Goal: Task Accomplishment & Management: Use online tool/utility

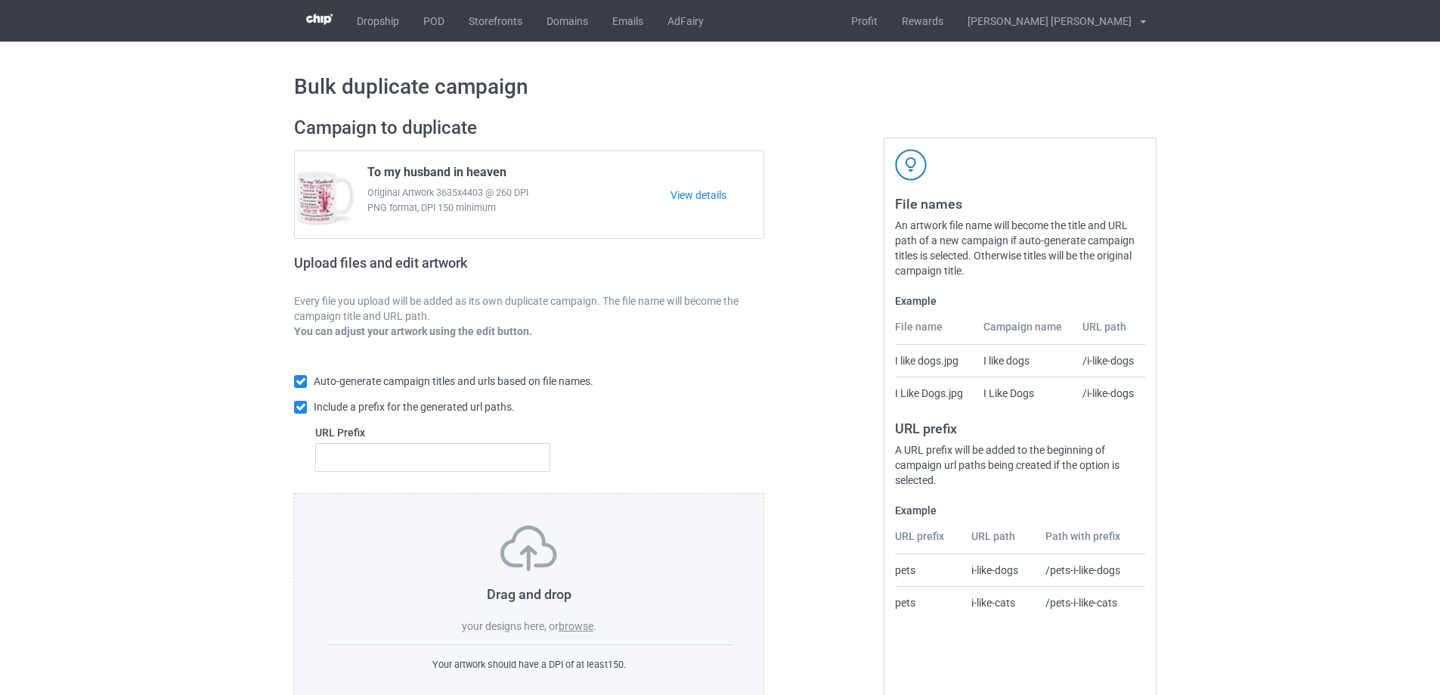
click at [588, 629] on label "browse" at bounding box center [576, 626] width 35 height 12
click at [0, 0] on input "browse" at bounding box center [0, 0] width 0 height 0
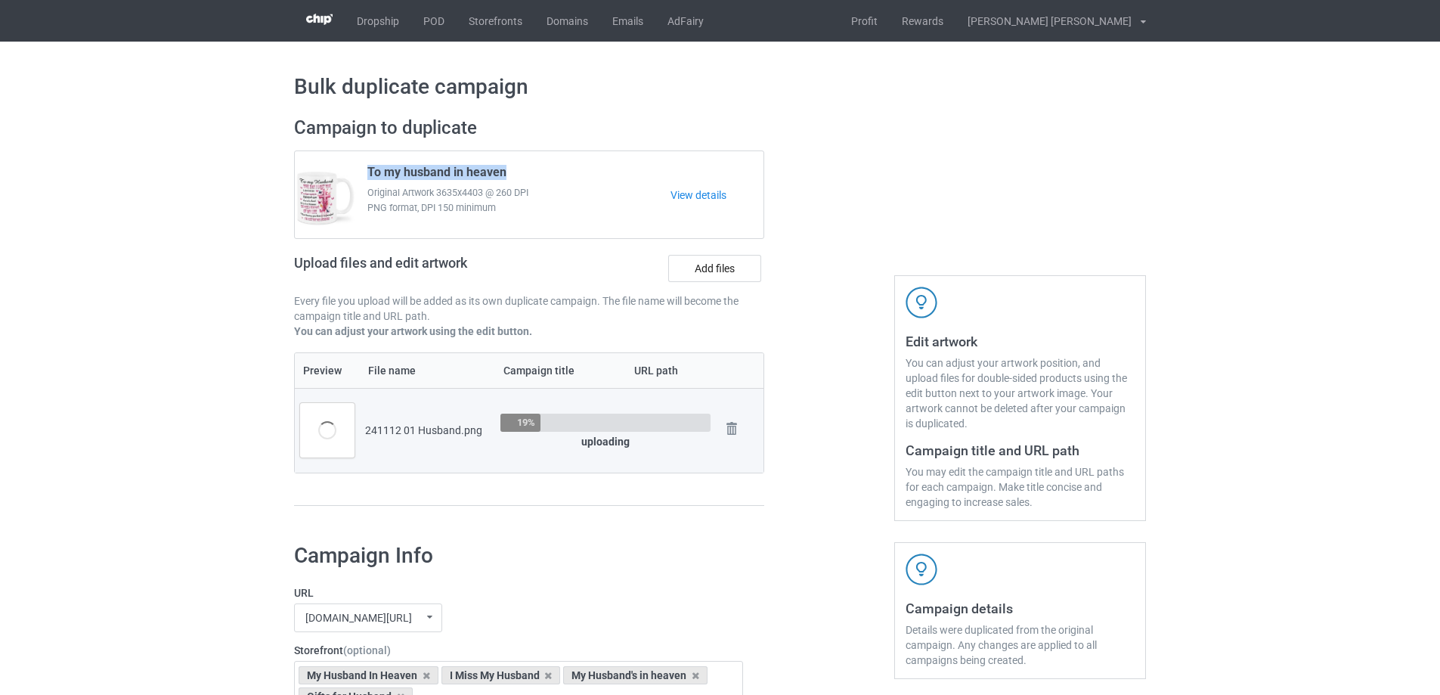
drag, startPoint x: 367, startPoint y: 172, endPoint x: 508, endPoint y: 172, distance: 141.4
click at [508, 172] on div "To my husband in heaven Original Artwork 3635x4403 @ 260 DPI PNG format, DPI 15…" at bounding box center [514, 195] width 314 height 71
copy span "To my husband in heaven"
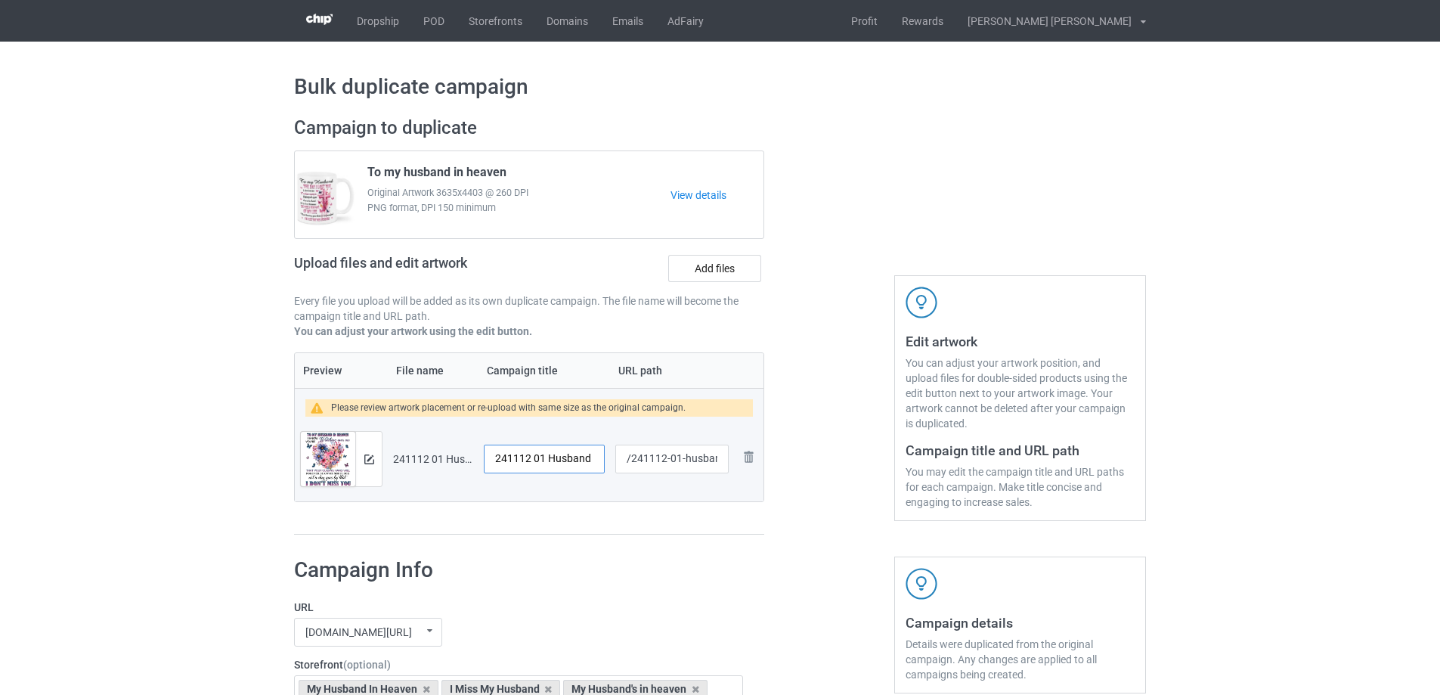
click at [541, 456] on input "241112 01 Husband" at bounding box center [544, 459] width 121 height 29
paste input "To my husband in heaven"
type input "To my husband in heaven"
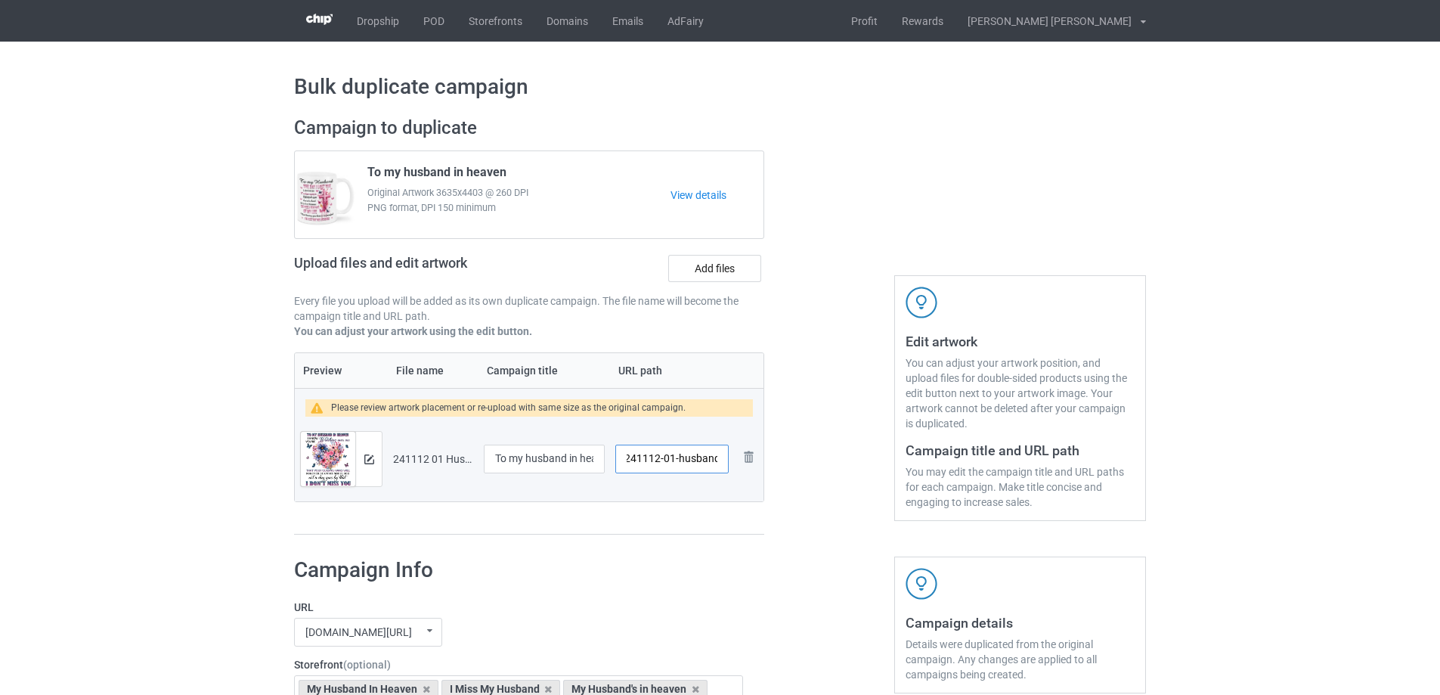
drag, startPoint x: 680, startPoint y: 460, endPoint x: 718, endPoint y: 466, distance: 38.2
click at [718, 466] on input "/241112-01-husband" at bounding box center [671, 459] width 113 height 29
drag, startPoint x: 675, startPoint y: 461, endPoint x: 684, endPoint y: 461, distance: 8.3
click at [684, 461] on input "/241112-01" at bounding box center [671, 459] width 113 height 29
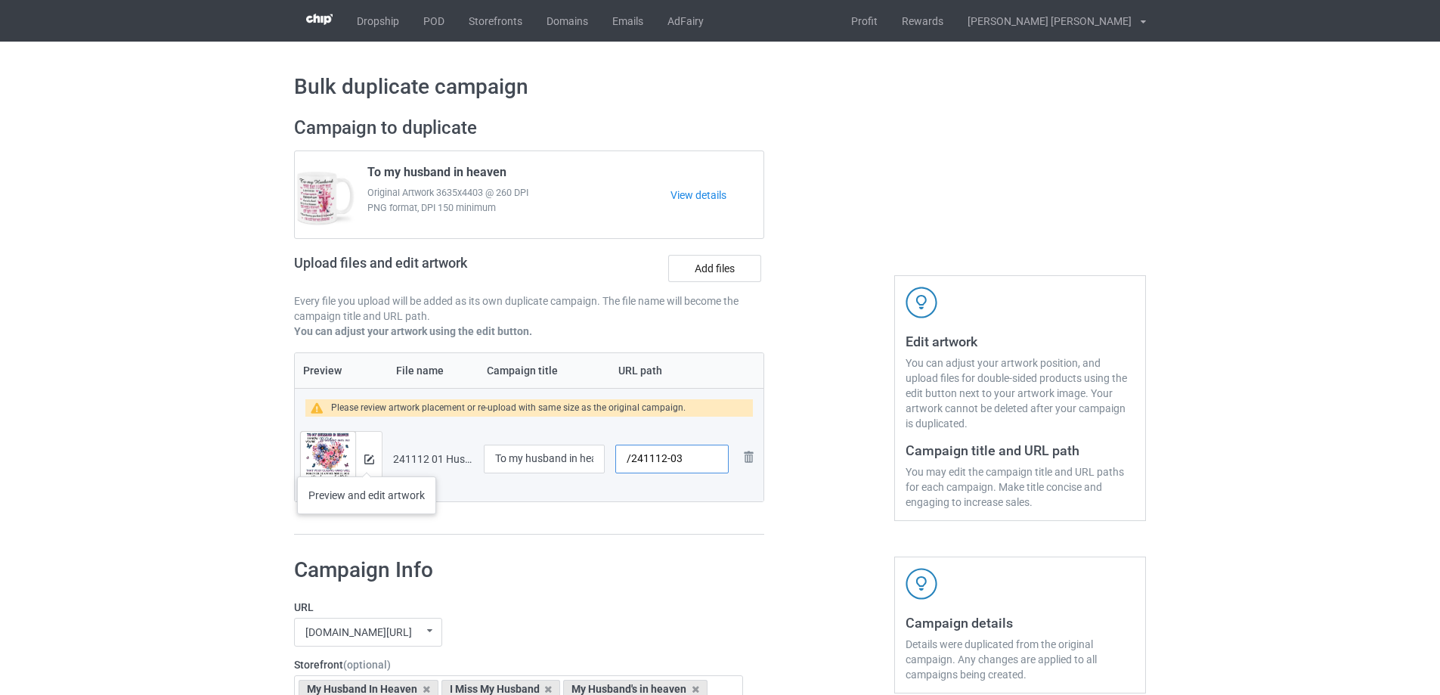
type input "/241112-03"
click at [367, 461] on img at bounding box center [369, 459] width 10 height 10
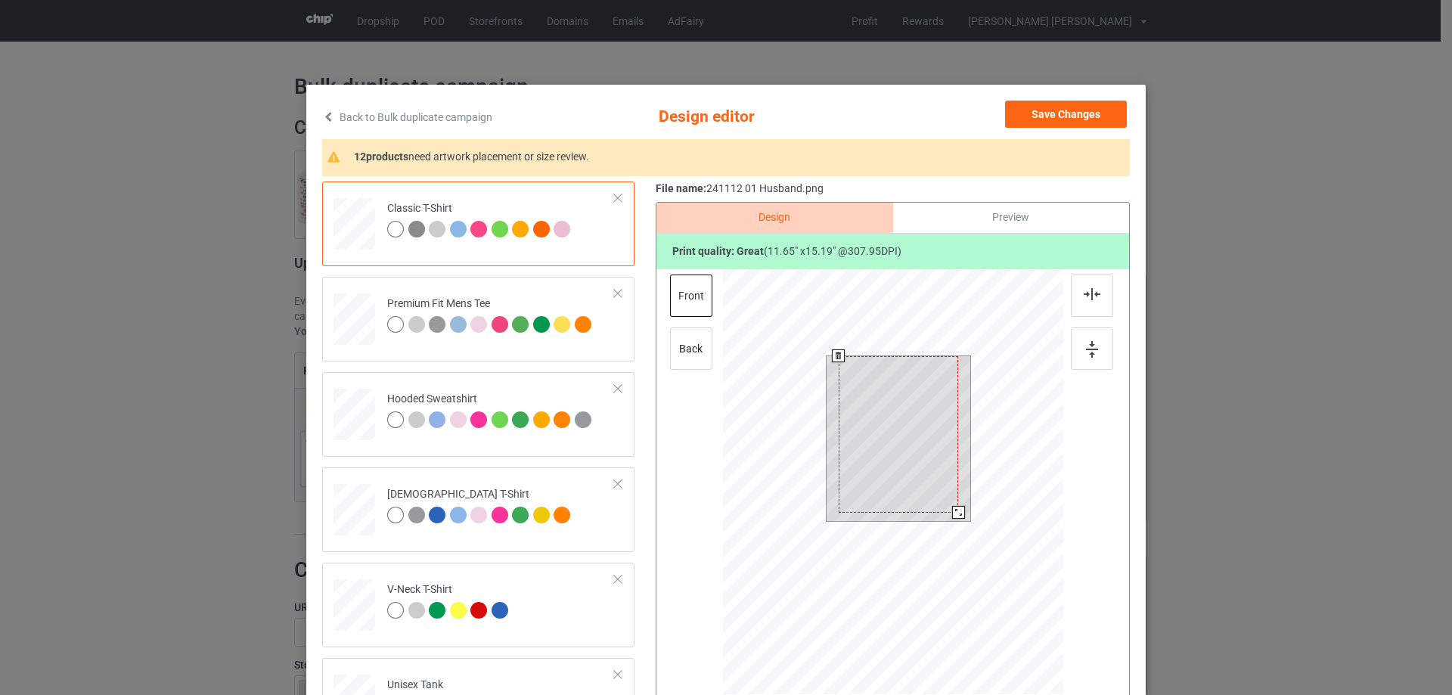
click at [950, 504] on div at bounding box center [899, 434] width 120 height 157
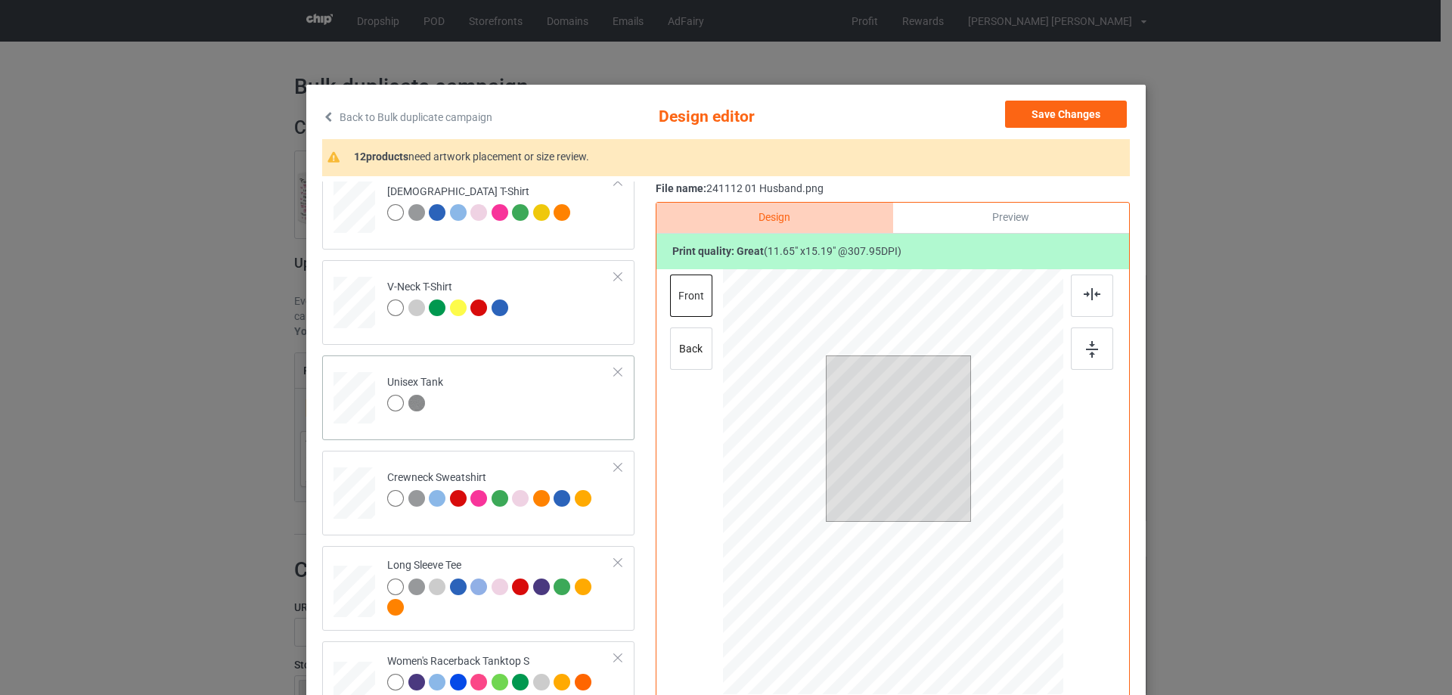
scroll to position [454, 0]
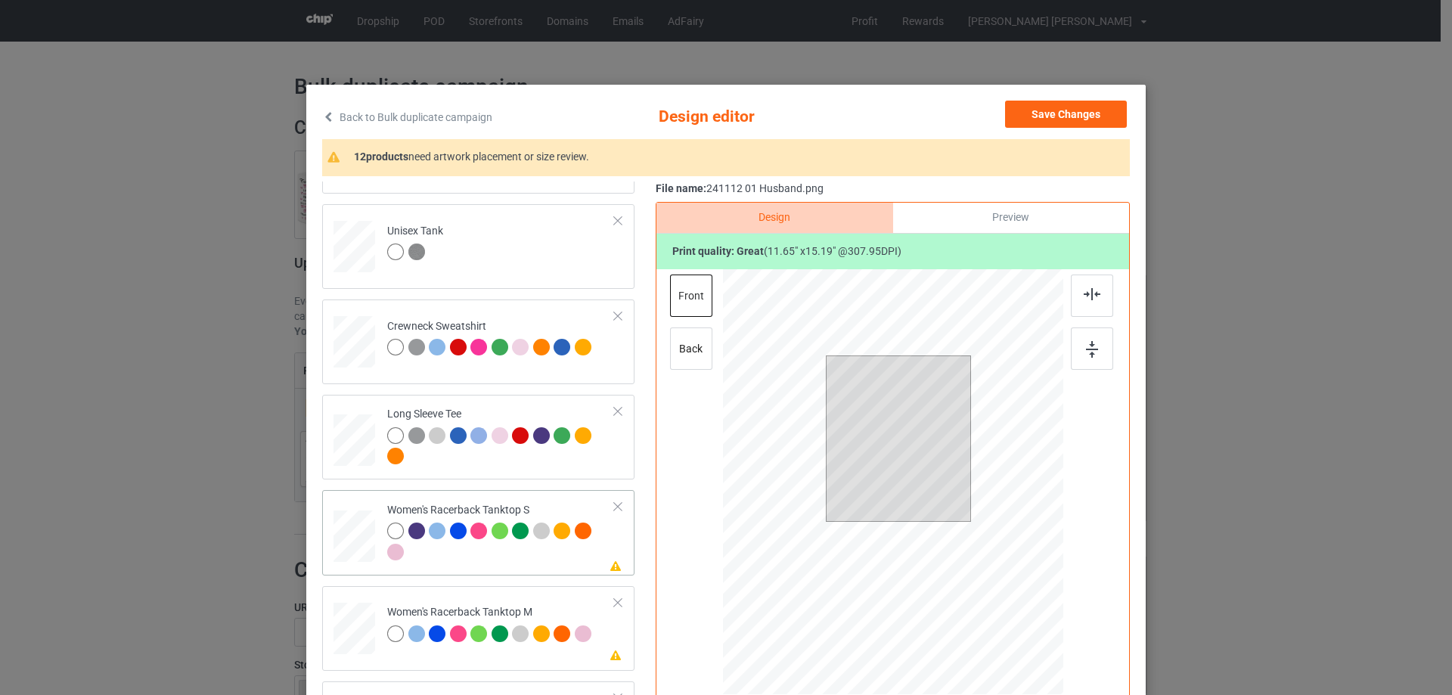
click at [355, 552] on div at bounding box center [354, 536] width 41 height 52
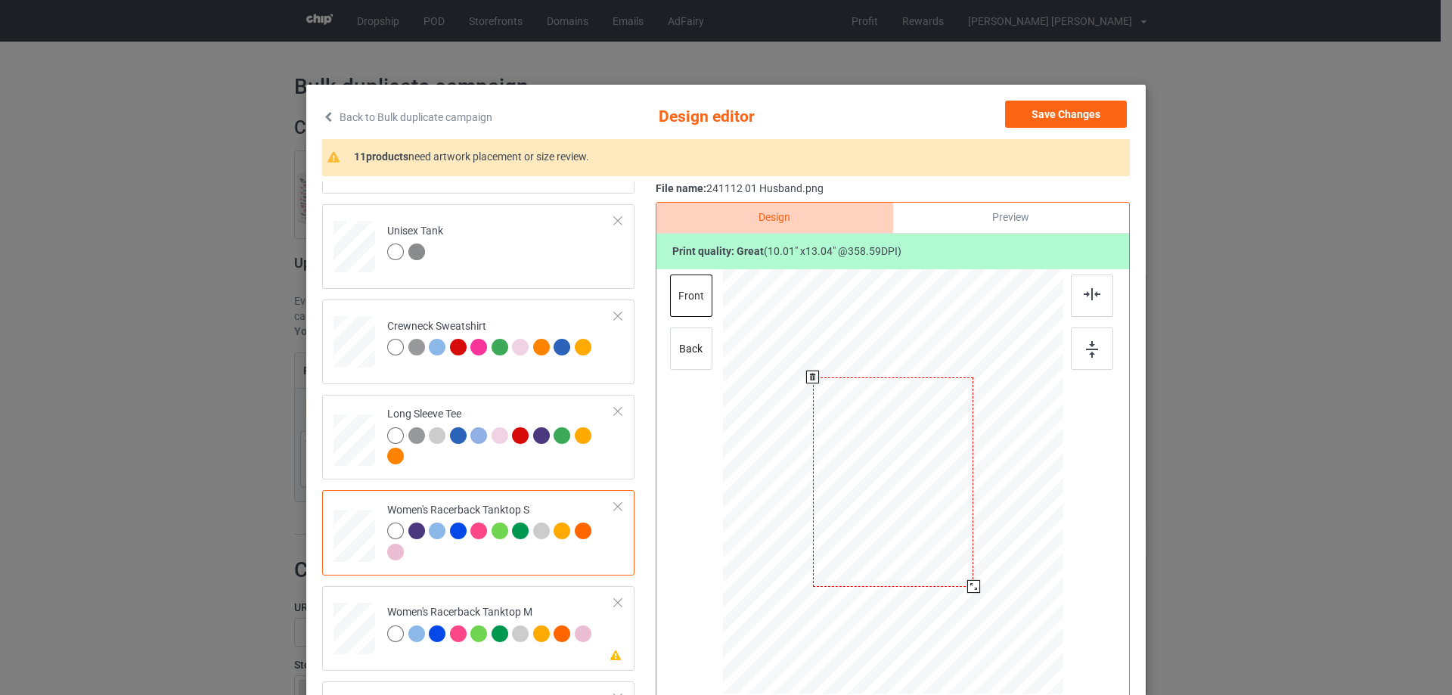
drag, startPoint x: 991, startPoint y: 615, endPoint x: 979, endPoint y: 583, distance: 34.0
click at [979, 583] on div at bounding box center [892, 482] width 331 height 426
drag, startPoint x: 957, startPoint y: 529, endPoint x: 956, endPoint y: 560, distance: 31.0
click at [956, 560] on div at bounding box center [892, 512] width 161 height 209
click at [1087, 298] on img at bounding box center [1092, 294] width 17 height 12
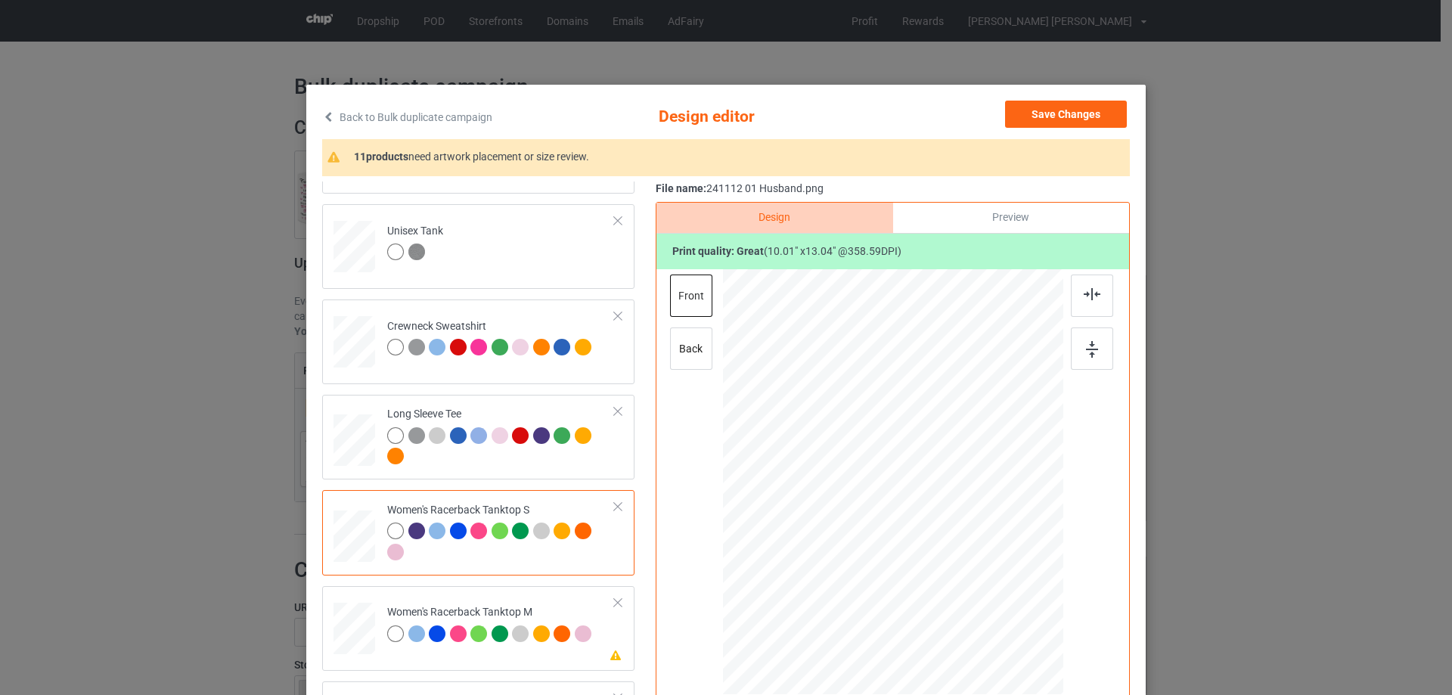
scroll to position [529, 0]
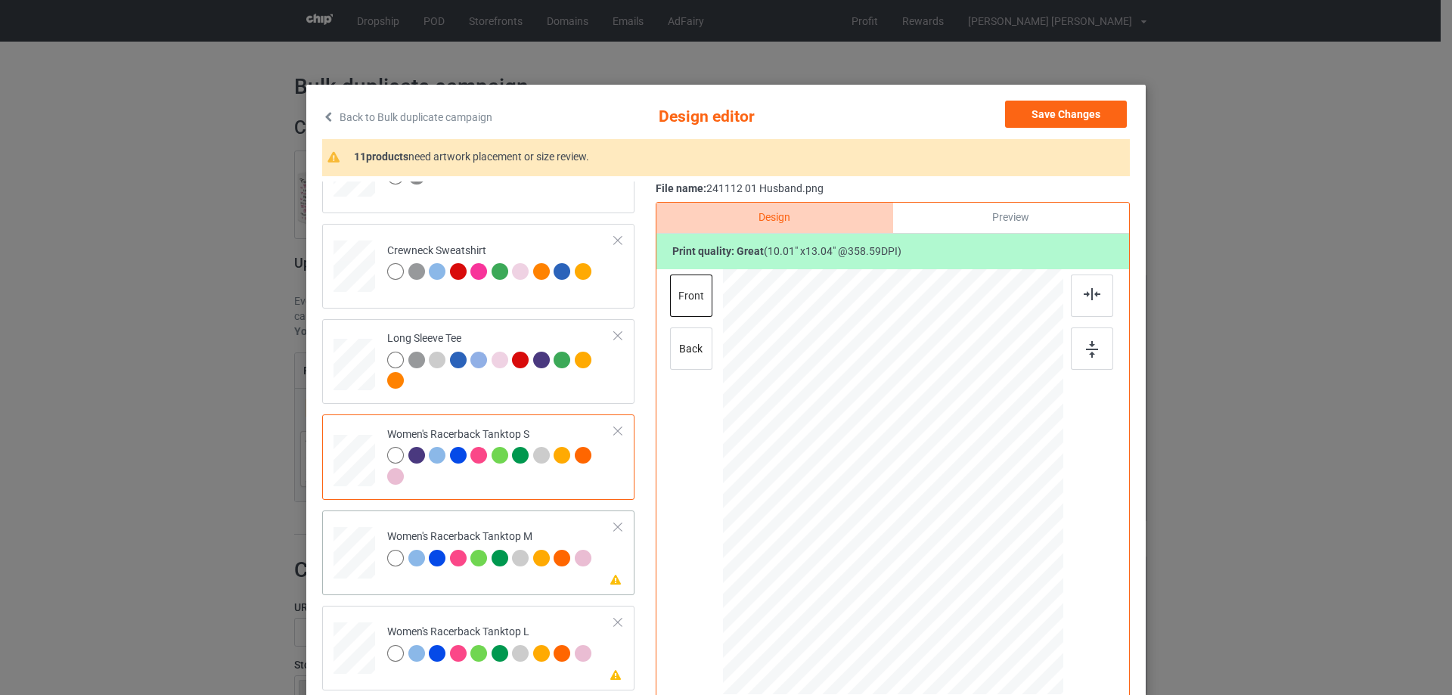
click at [343, 522] on td at bounding box center [355, 549] width 45 height 67
drag, startPoint x: 988, startPoint y: 615, endPoint x: 967, endPoint y: 583, distance: 38.4
click at [967, 583] on div at bounding box center [971, 584] width 13 height 13
drag, startPoint x: 920, startPoint y: 504, endPoint x: 918, endPoint y: 534, distance: 30.3
click at [918, 534] on div at bounding box center [890, 512] width 157 height 205
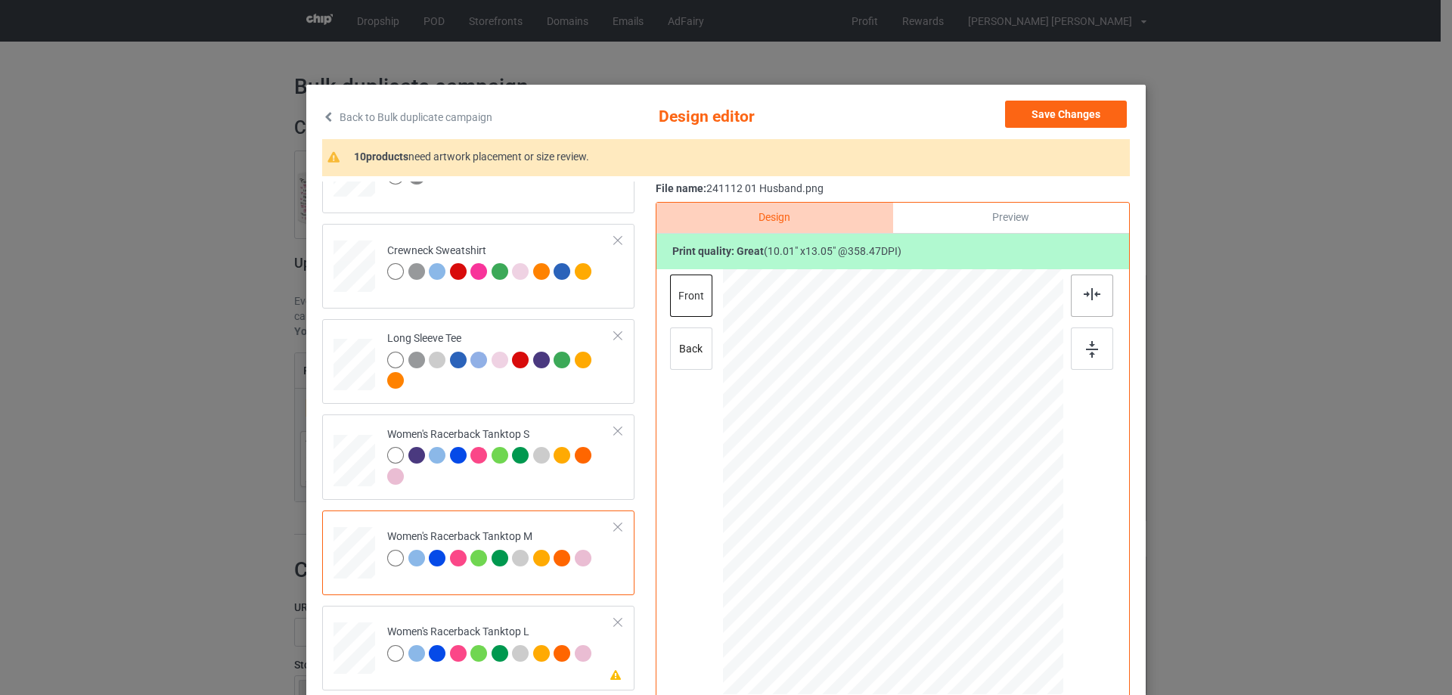
click at [1084, 301] on div at bounding box center [1092, 295] width 42 height 42
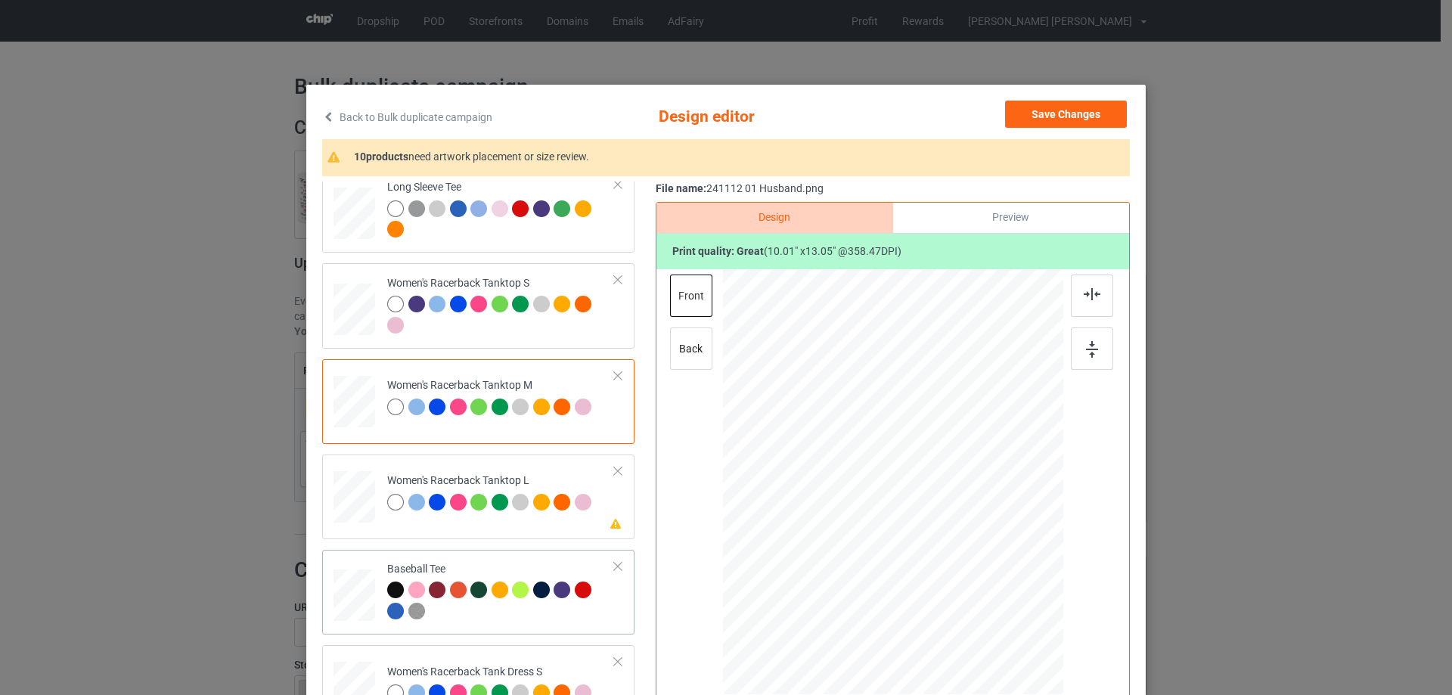
scroll to position [756, 0]
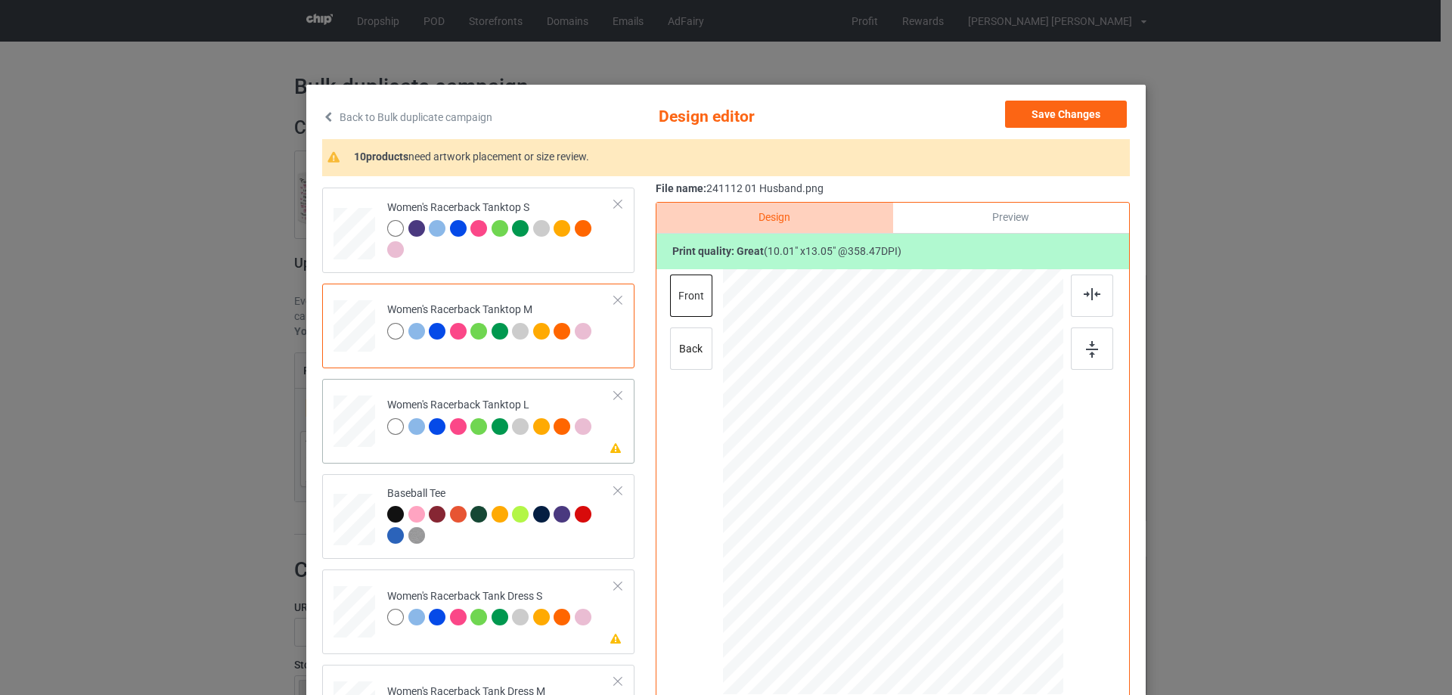
click at [352, 435] on div at bounding box center [354, 421] width 42 height 50
drag, startPoint x: 991, startPoint y: 619, endPoint x: 960, endPoint y: 572, distance: 55.2
click at [975, 585] on div at bounding box center [893, 483] width 340 height 406
drag, startPoint x: 911, startPoint y: 503, endPoint x: 911, endPoint y: 538, distance: 35.5
click at [911, 538] on div at bounding box center [892, 517] width 161 height 209
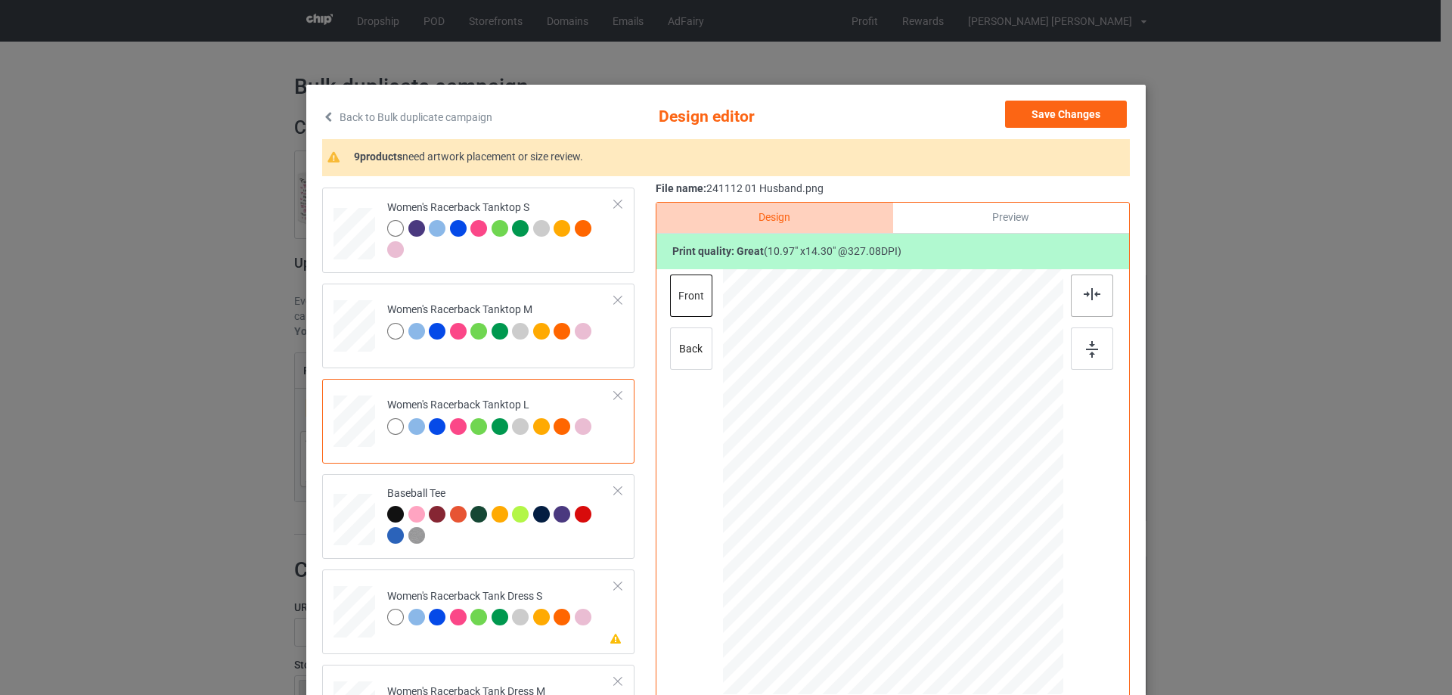
click at [1093, 299] on img at bounding box center [1092, 294] width 17 height 12
click at [1091, 287] on div at bounding box center [1092, 295] width 42 height 42
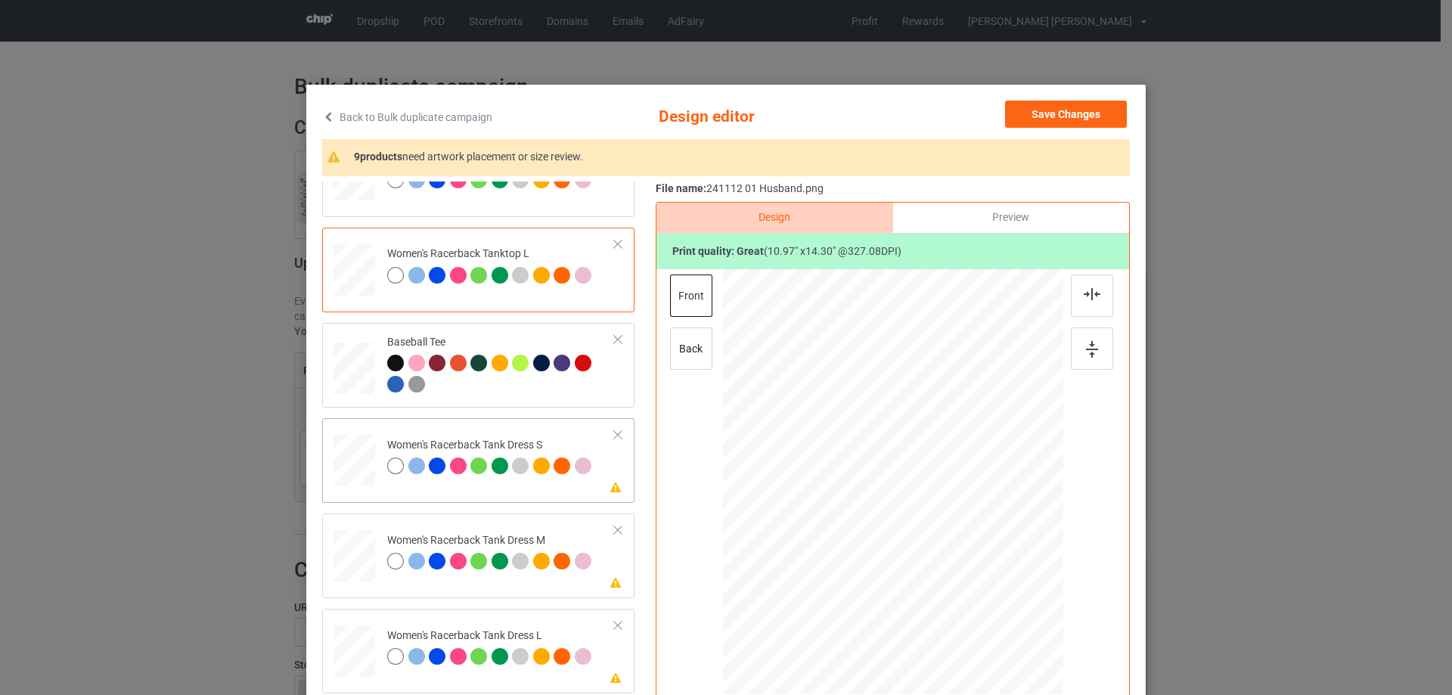
click at [352, 464] on div at bounding box center [354, 461] width 34 height 52
drag, startPoint x: 971, startPoint y: 594, endPoint x: 964, endPoint y: 578, distance: 17.3
click at [964, 578] on div at bounding box center [966, 578] width 13 height 13
drag, startPoint x: 932, startPoint y: 560, endPoint x: 935, endPoint y: 551, distance: 9.4
click at [935, 551] on div at bounding box center [894, 473] width 147 height 192
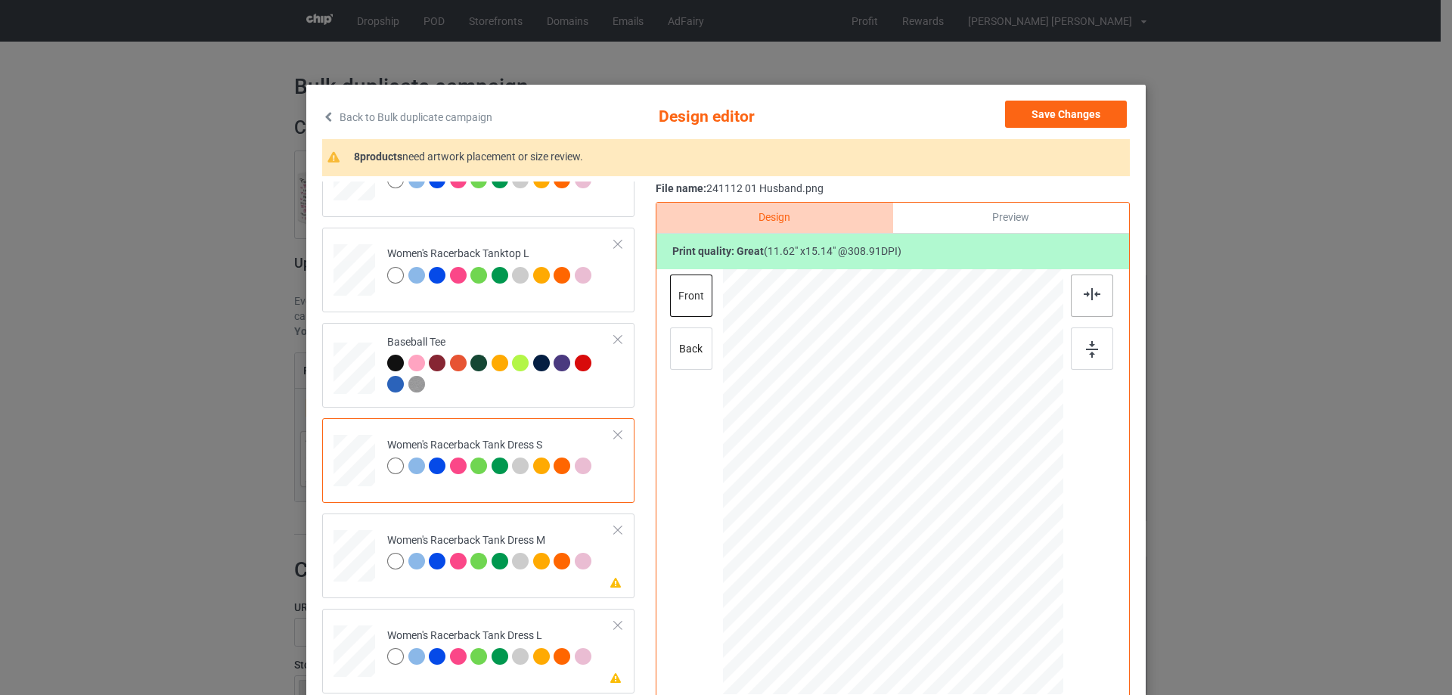
click at [1088, 289] on img at bounding box center [1092, 294] width 17 height 12
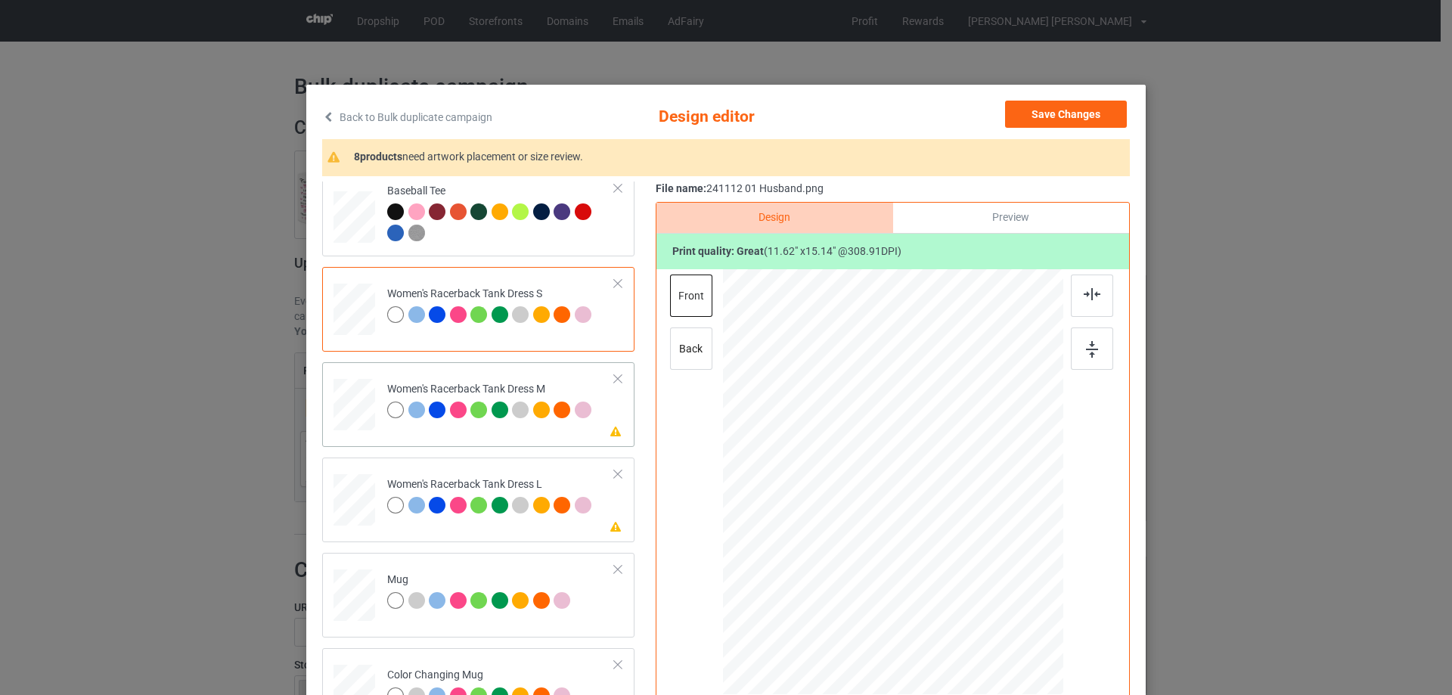
click at [373, 419] on td at bounding box center [355, 401] width 45 height 67
drag, startPoint x: 972, startPoint y: 600, endPoint x: 962, endPoint y: 569, distance: 33.2
click at [962, 569] on div at bounding box center [892, 482] width 287 height 426
drag, startPoint x: 907, startPoint y: 538, endPoint x: 908, endPoint y: 522, distance: 16.7
click at [908, 522] on div at bounding box center [893, 465] width 135 height 176
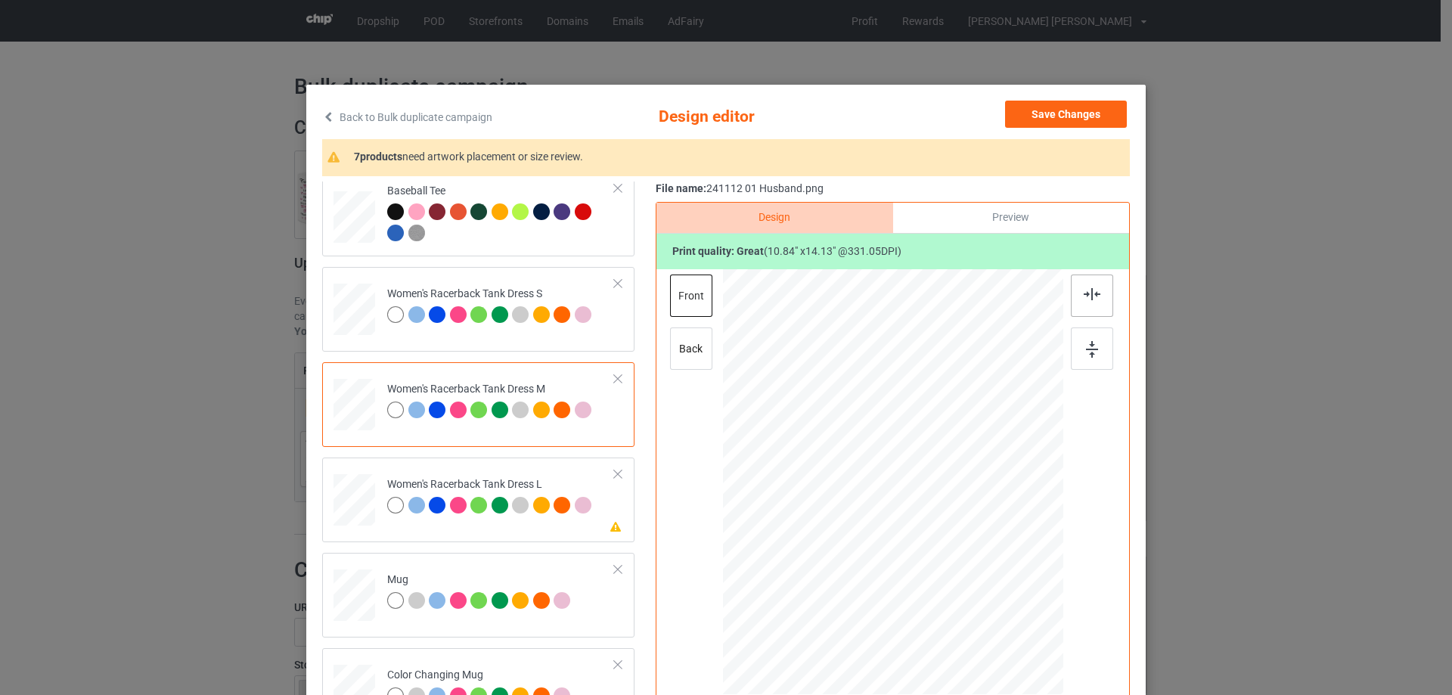
click at [1084, 295] on img at bounding box center [1092, 294] width 17 height 12
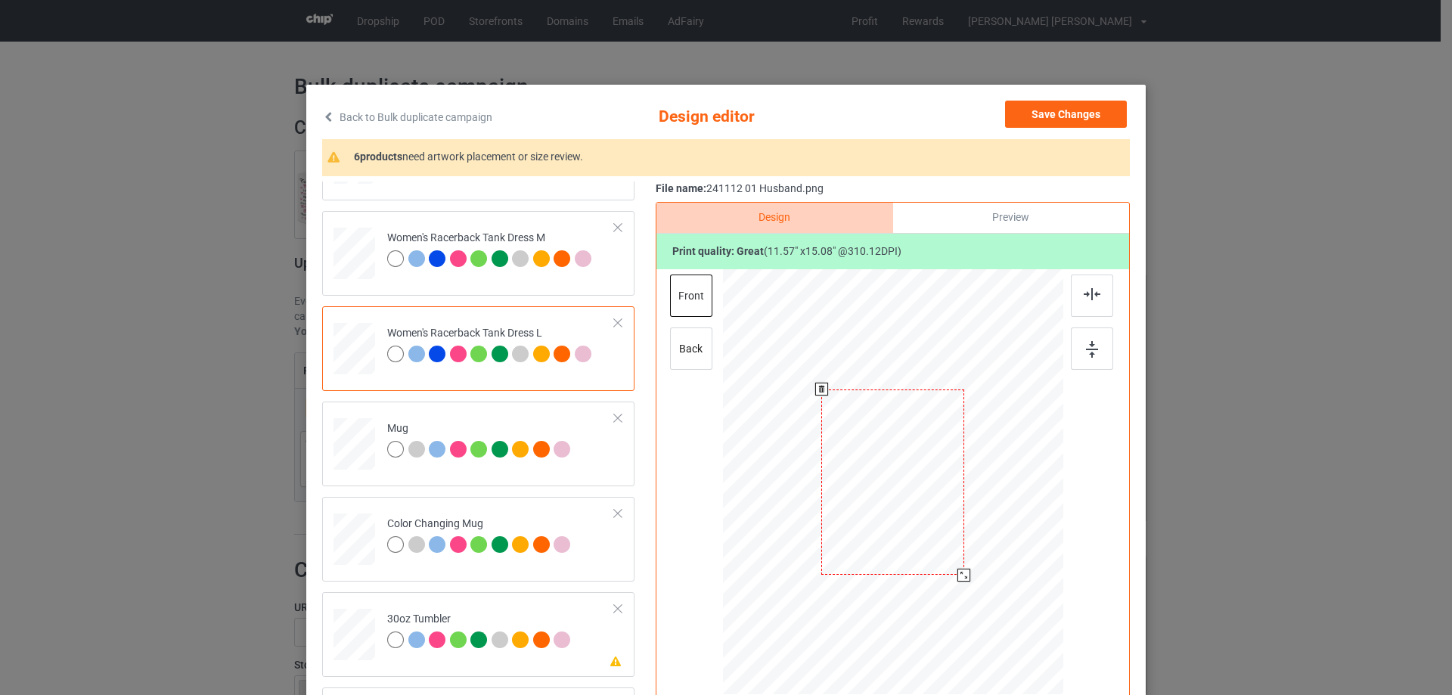
drag, startPoint x: 979, startPoint y: 599, endPoint x: 894, endPoint y: 527, distance: 111.6
click at [962, 571] on div at bounding box center [963, 575] width 13 height 13
click at [894, 523] on div at bounding box center [892, 478] width 141 height 184
click at [1087, 302] on div at bounding box center [1092, 295] width 42 height 42
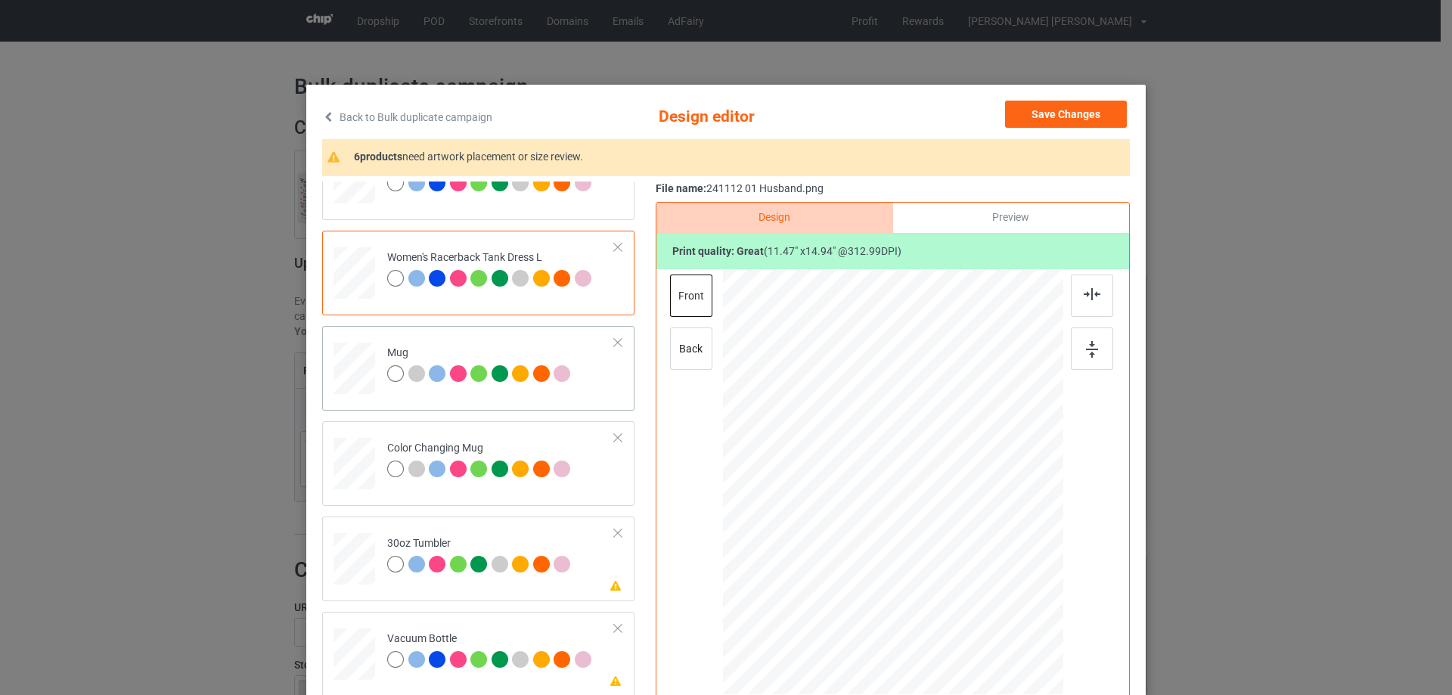
click at [364, 371] on div at bounding box center [354, 368] width 42 height 17
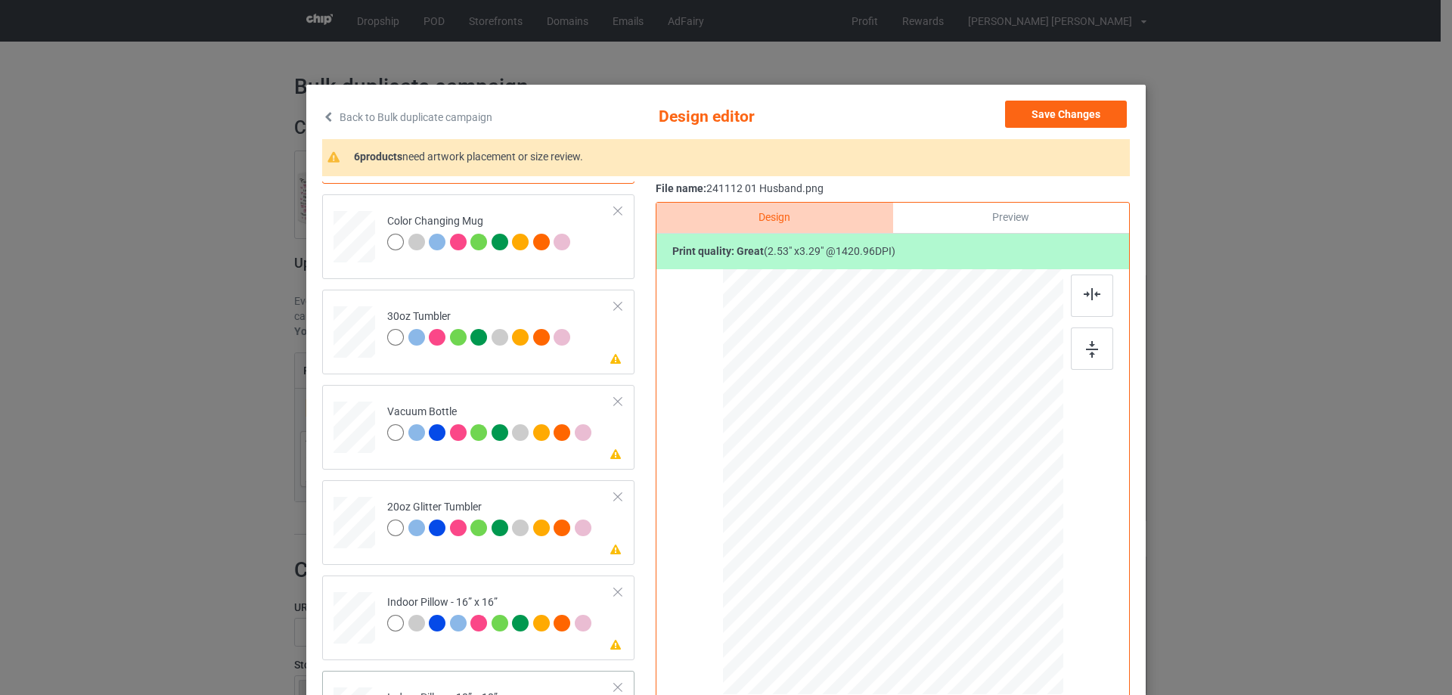
scroll to position [1739, 0]
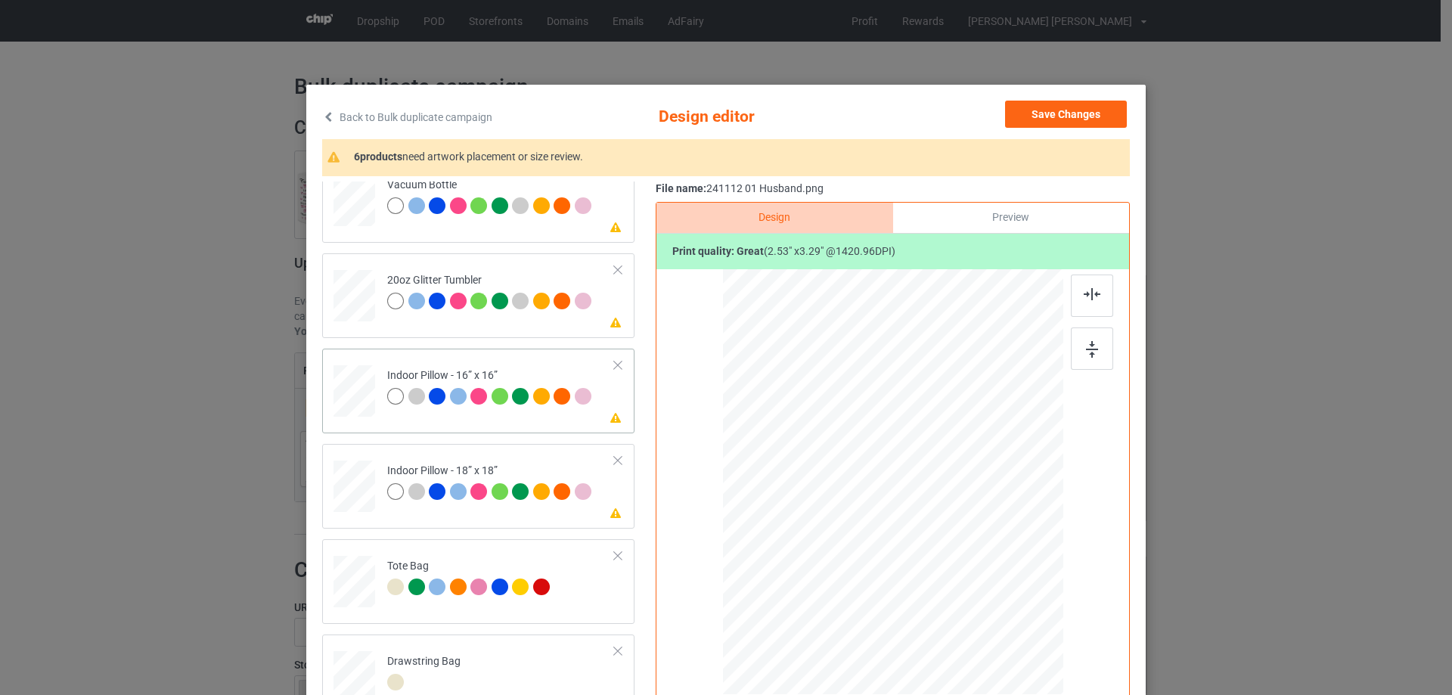
click at [343, 378] on div at bounding box center [354, 392] width 42 height 42
drag, startPoint x: 984, startPoint y: 616, endPoint x: 983, endPoint y: 595, distance: 21.2
click at [983, 595] on div at bounding box center [983, 600] width 13 height 13
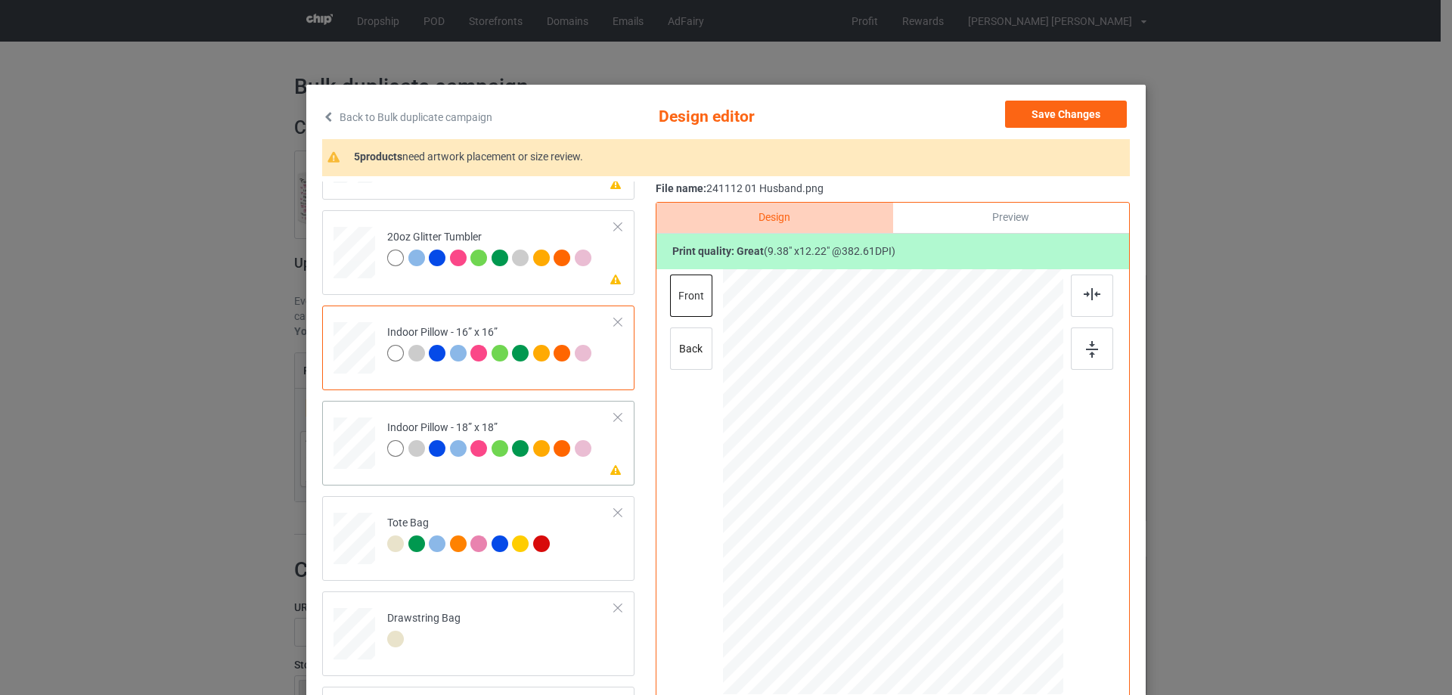
click at [353, 425] on div at bounding box center [354, 444] width 42 height 42
drag, startPoint x: 989, startPoint y: 614, endPoint x: 586, endPoint y: 518, distance: 414.3
click at [981, 593] on div at bounding box center [981, 598] width 13 height 13
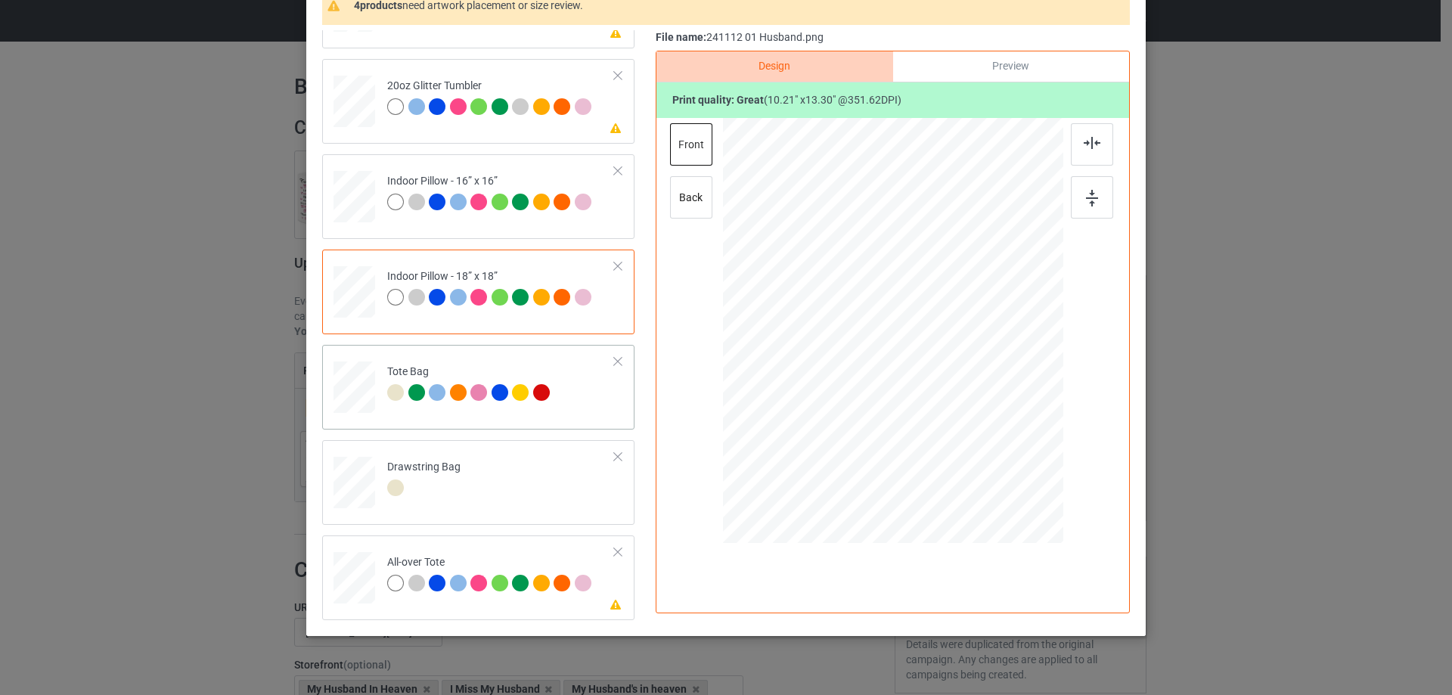
click at [352, 398] on div at bounding box center [355, 394] width 20 height 23
click at [353, 586] on div at bounding box center [354, 578] width 42 height 42
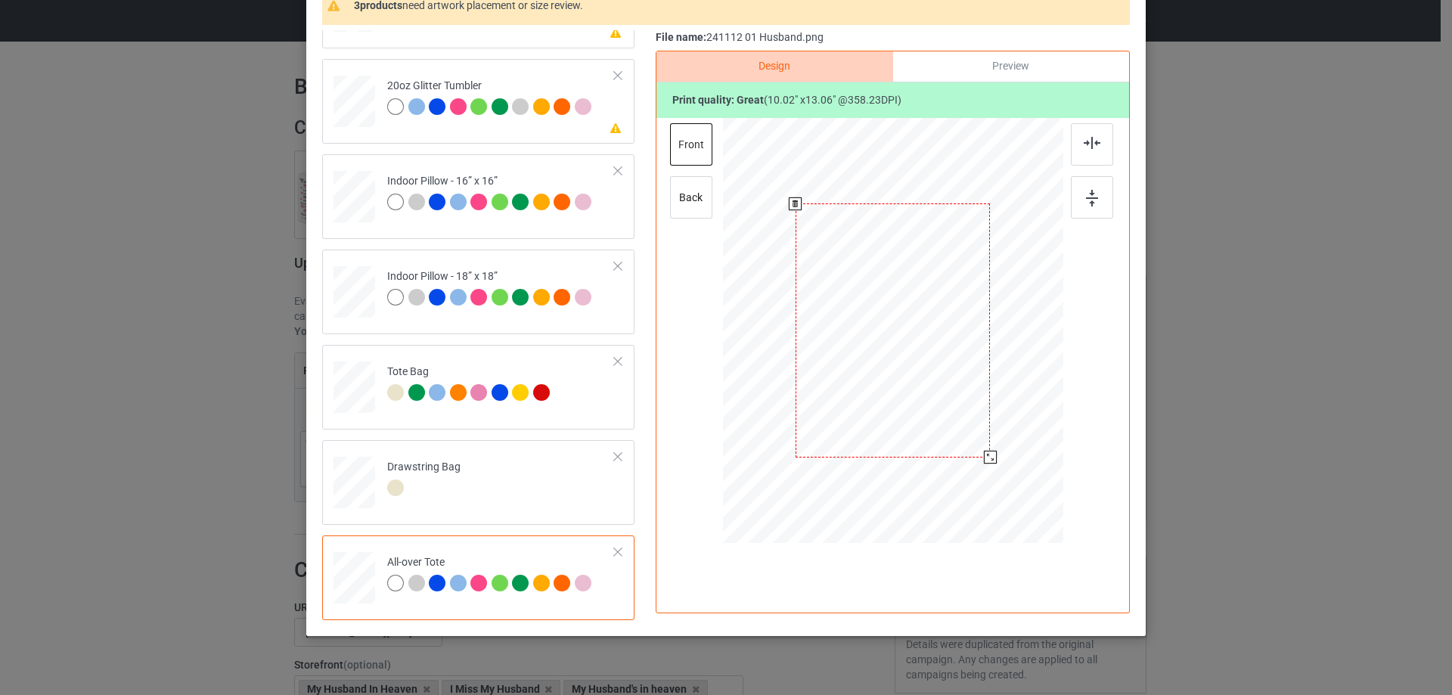
drag, startPoint x: 990, startPoint y: 464, endPoint x: 961, endPoint y: 440, distance: 37.6
click at [990, 454] on div at bounding box center [990, 457] width 13 height 13
click at [961, 438] on div at bounding box center [892, 328] width 194 height 253
click at [1087, 143] on img at bounding box center [1092, 143] width 17 height 12
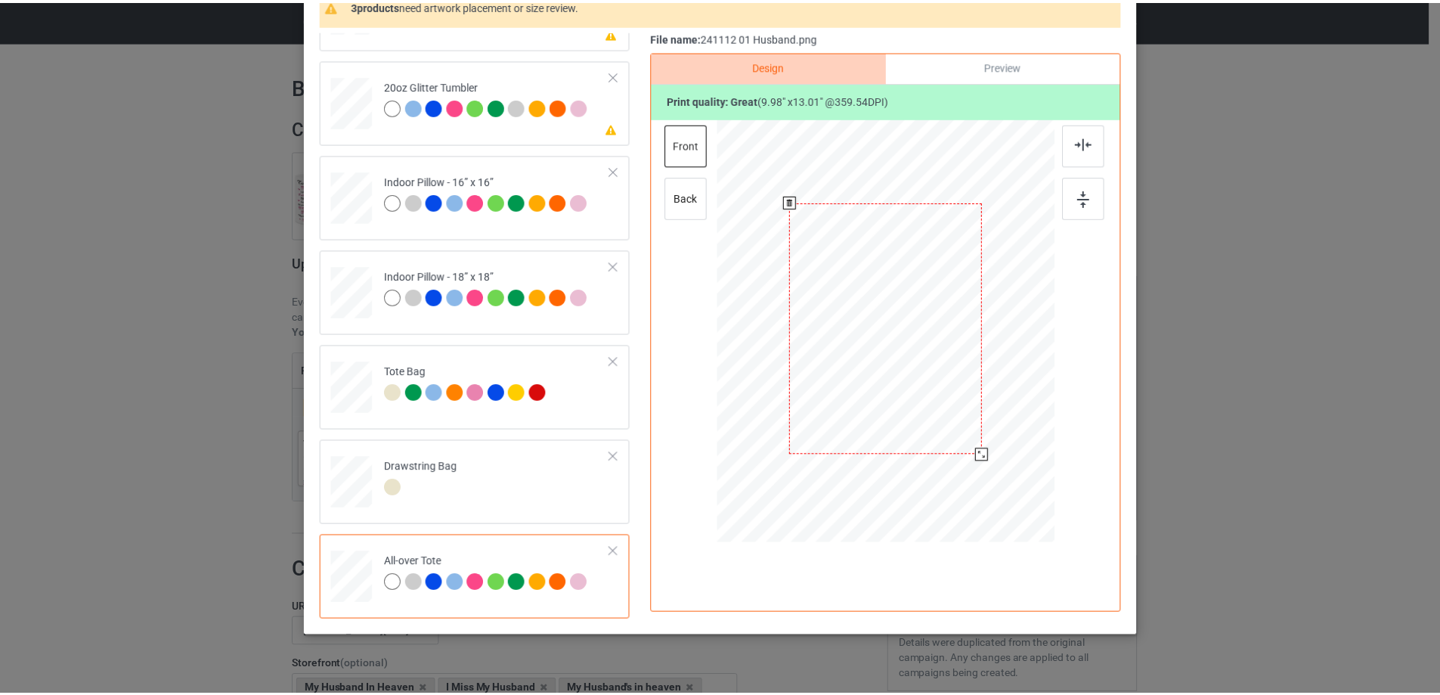
scroll to position [0, 0]
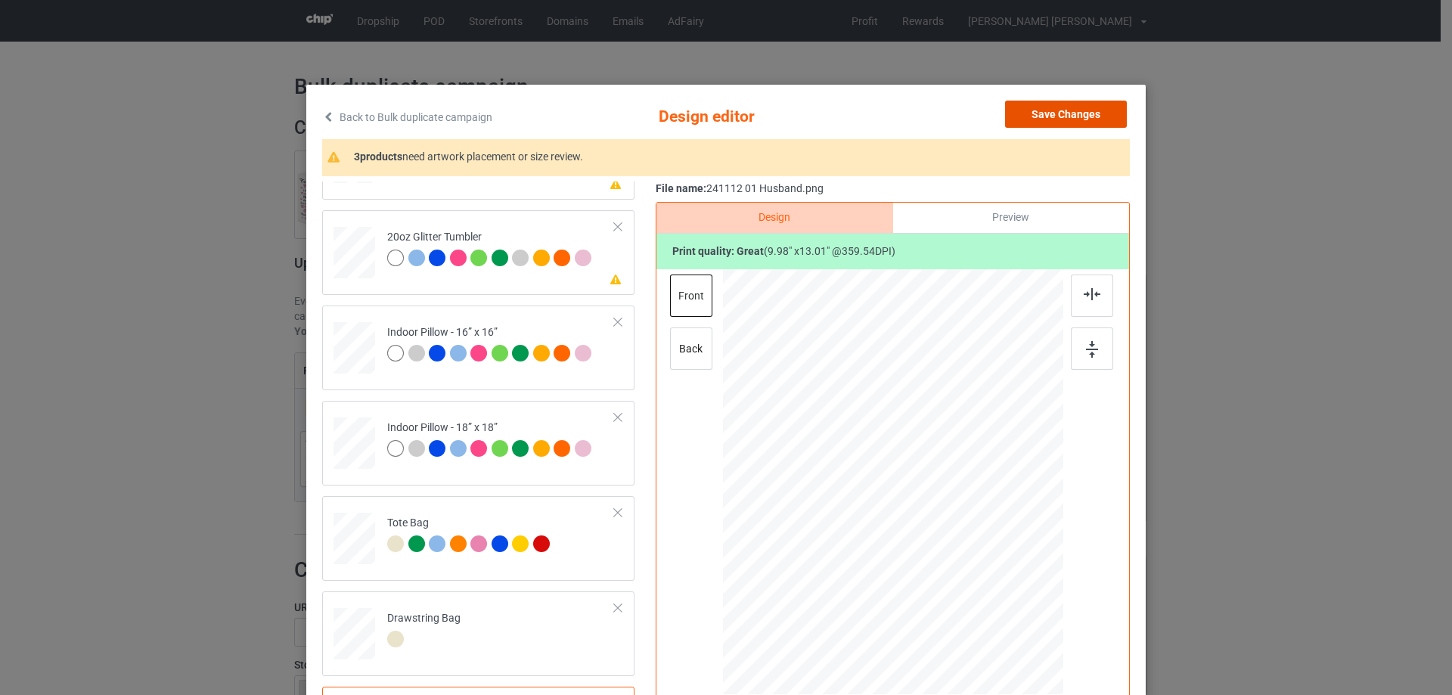
click at [1031, 106] on button "Save Changes" at bounding box center [1066, 114] width 122 height 27
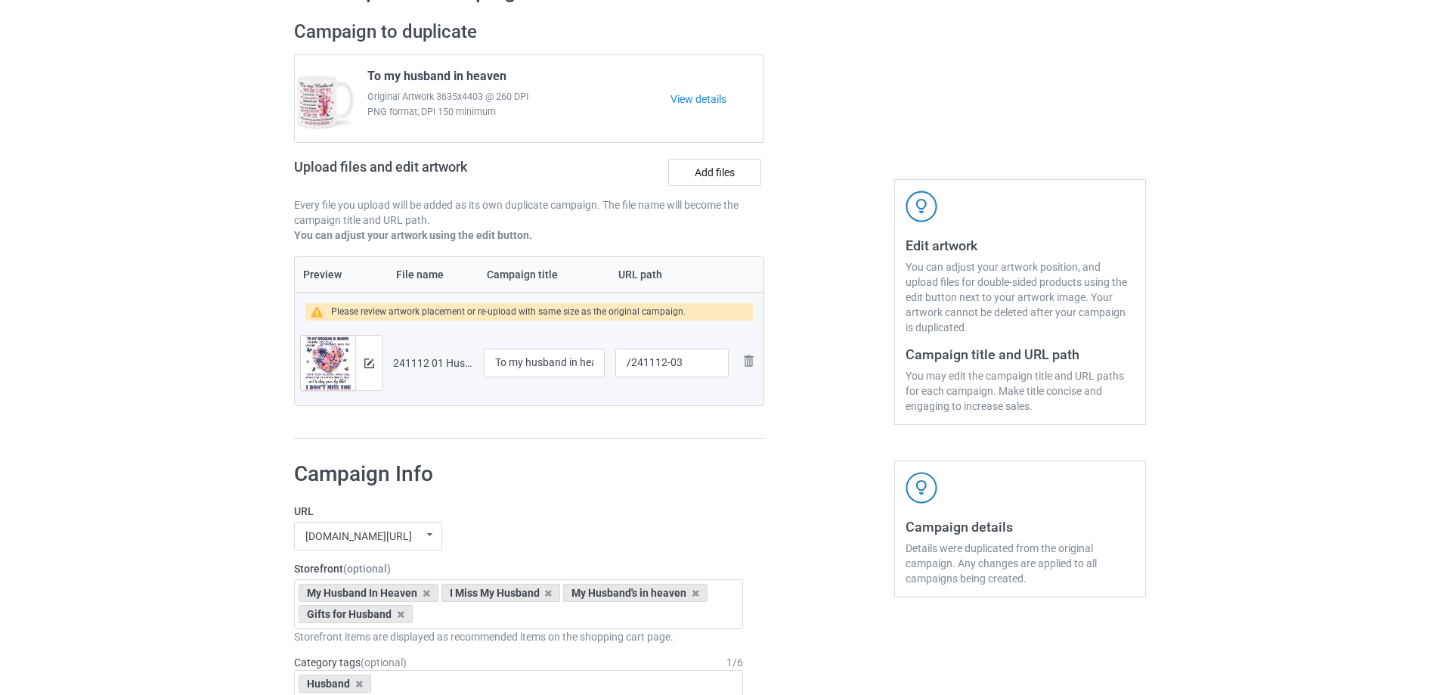
scroll to position [1281, 0]
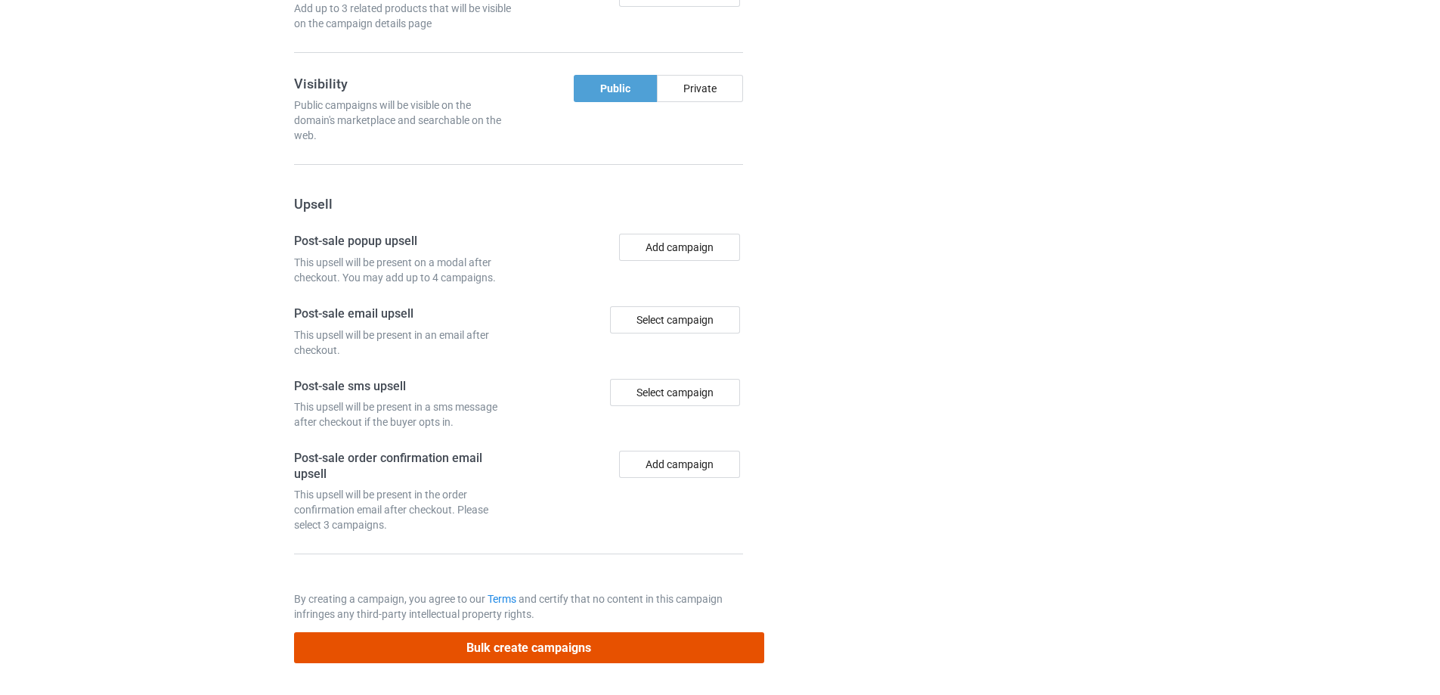
click at [604, 657] on button "Bulk create campaigns" at bounding box center [529, 647] width 470 height 31
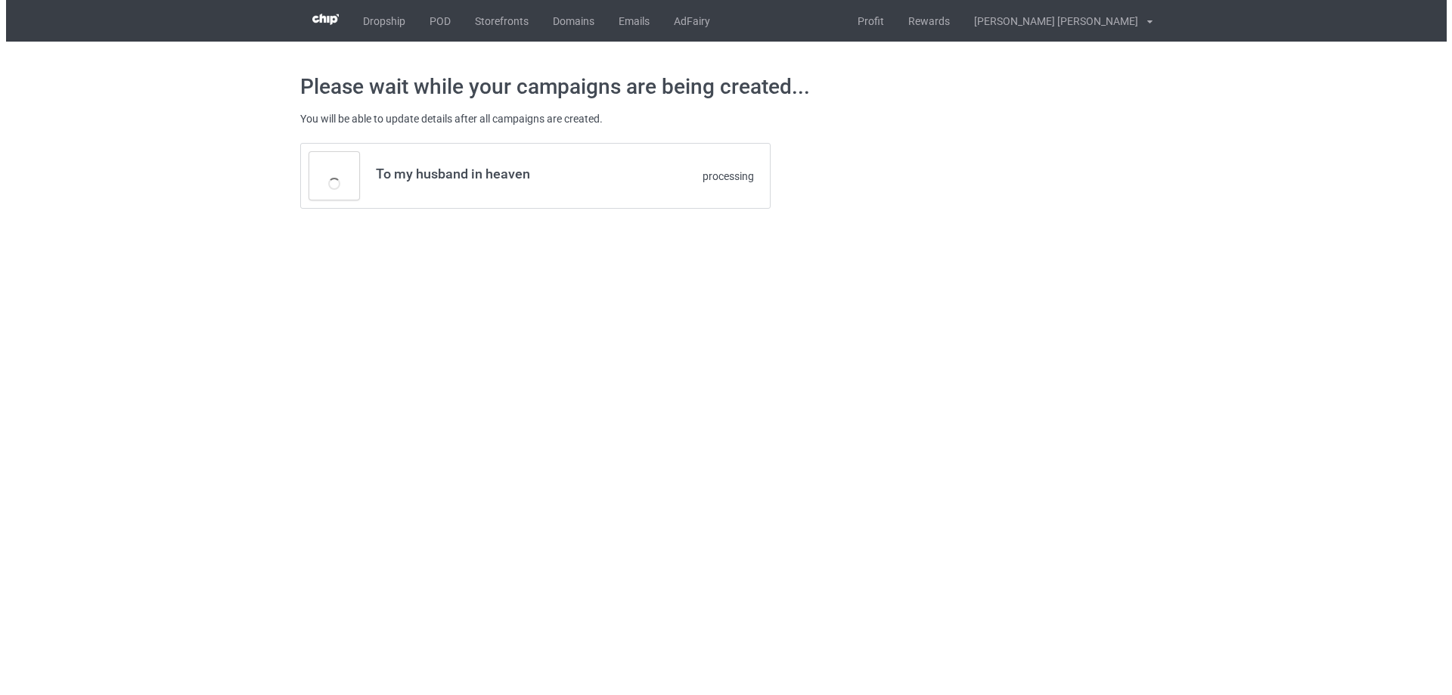
scroll to position [0, 0]
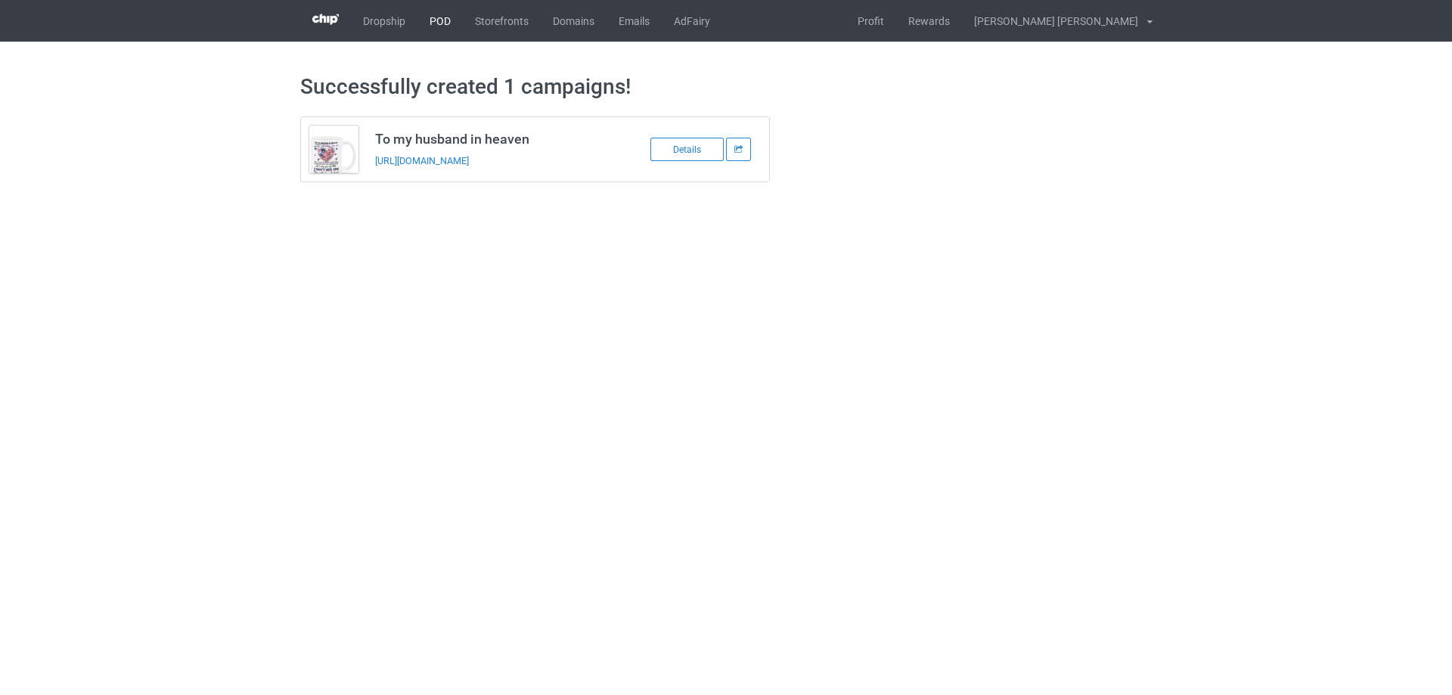
click at [445, 24] on link "POD" at bounding box center [439, 21] width 45 height 42
